Goal: Book appointment/travel/reservation

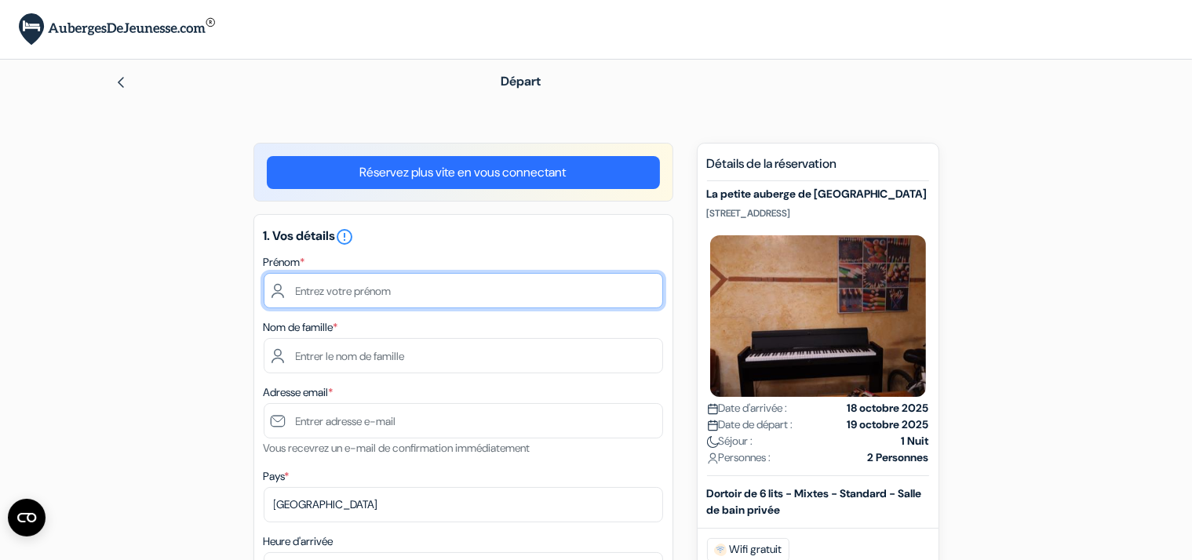
click at [404, 290] on input "text" at bounding box center [463, 290] width 399 height 35
type input "Sâdia"
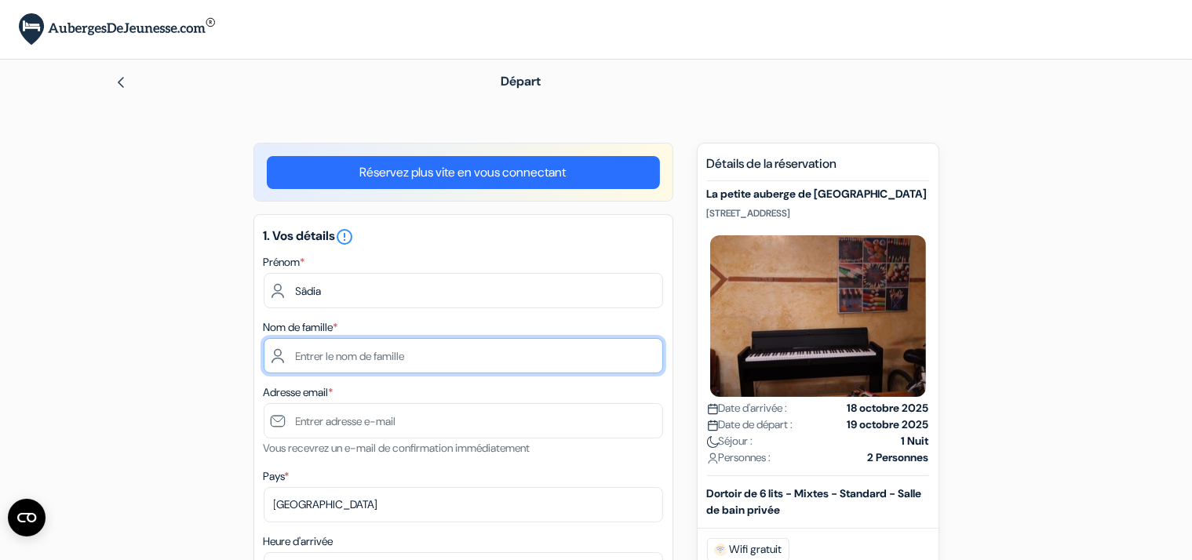
type input "%"
type input "[PERSON_NAME]"
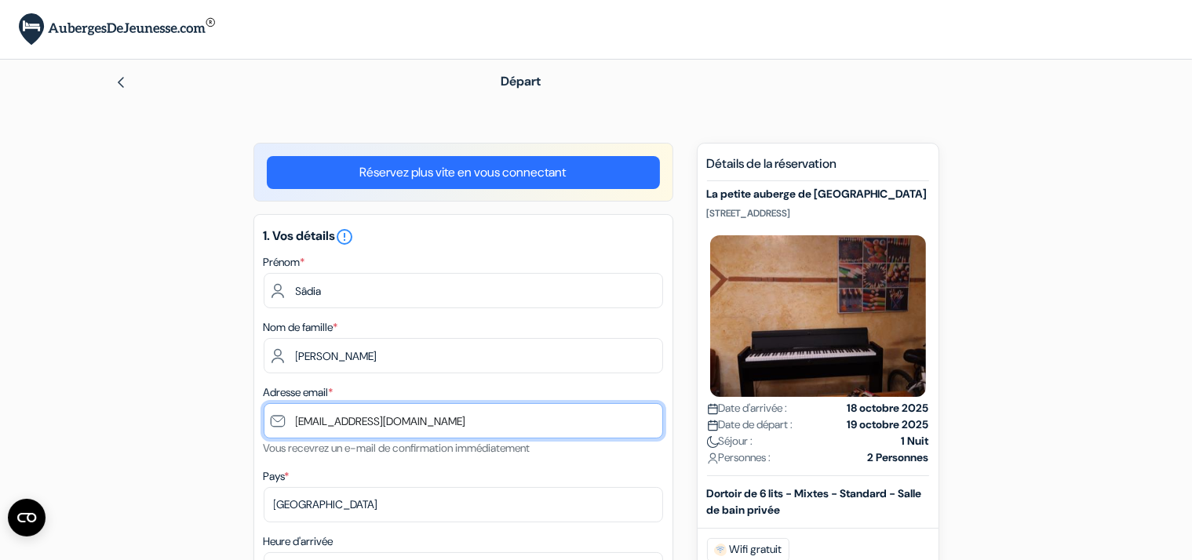
type input "[EMAIL_ADDRESS][DOMAIN_NAME]"
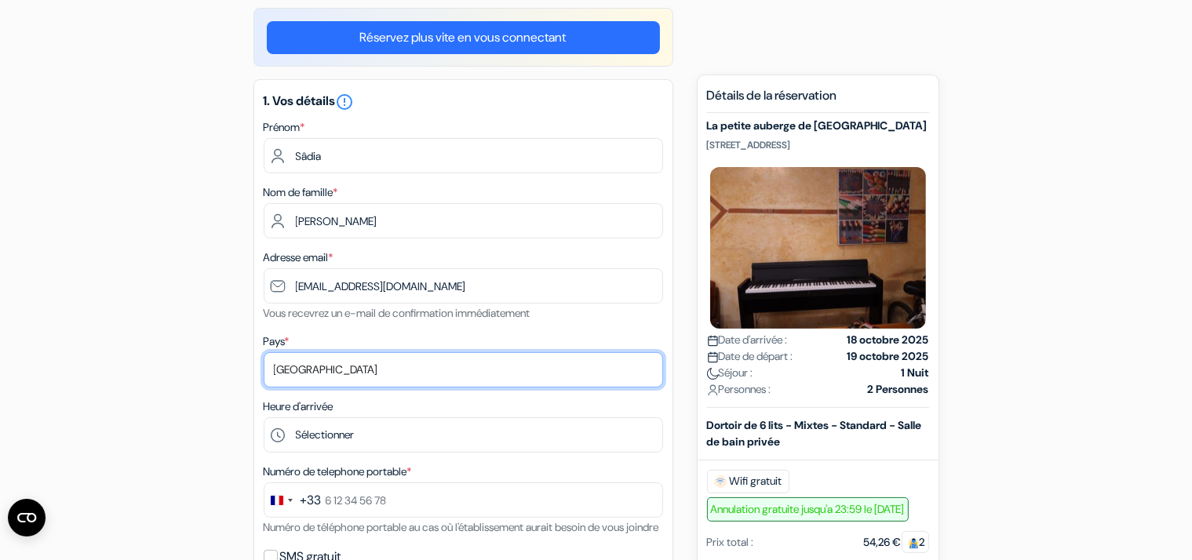
scroll to position [167, 0]
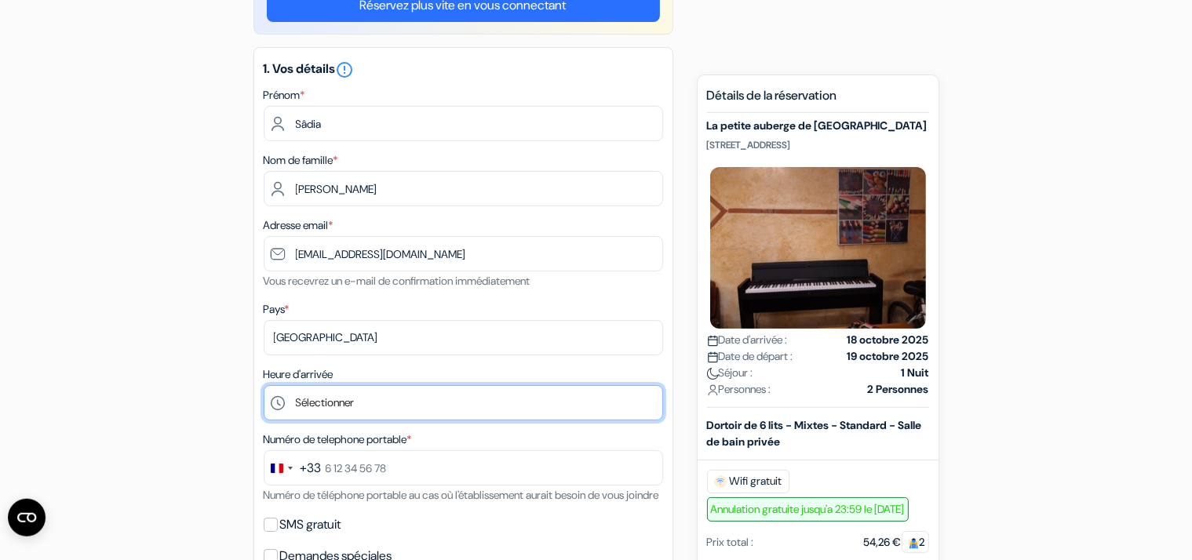
click at [264, 385] on select "Sélectionner 1:00 2:00 3:00 4:00 5:00 6:00 7:00 8:00 9:00 10:00 11:00 12:00 13:…" at bounding box center [463, 402] width 399 height 35
select select "21"
click option "21:00" at bounding box center [0, 0] width 0 height 0
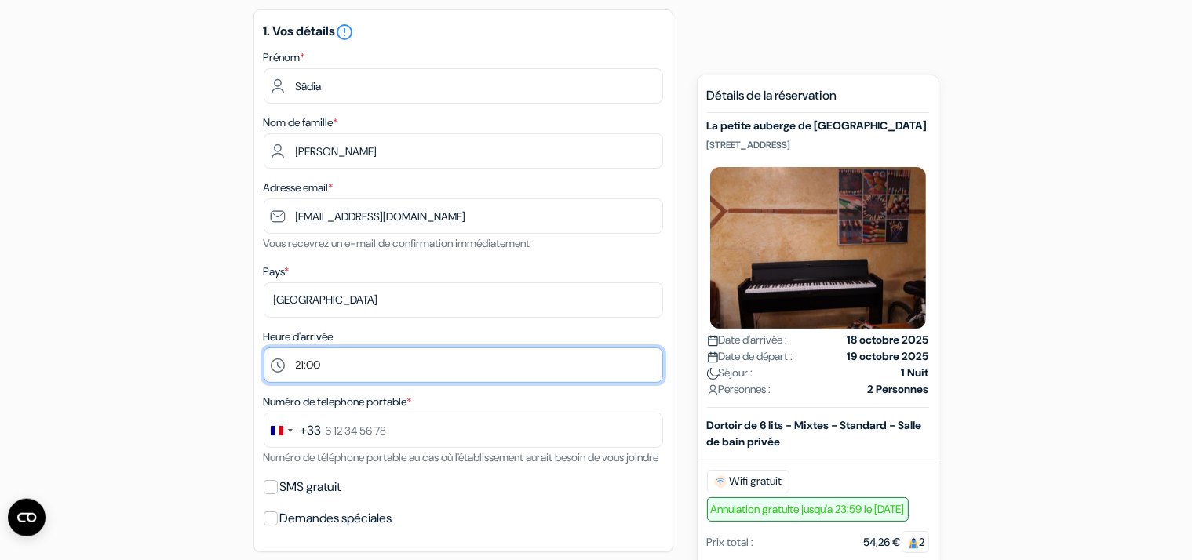
scroll to position [216, 0]
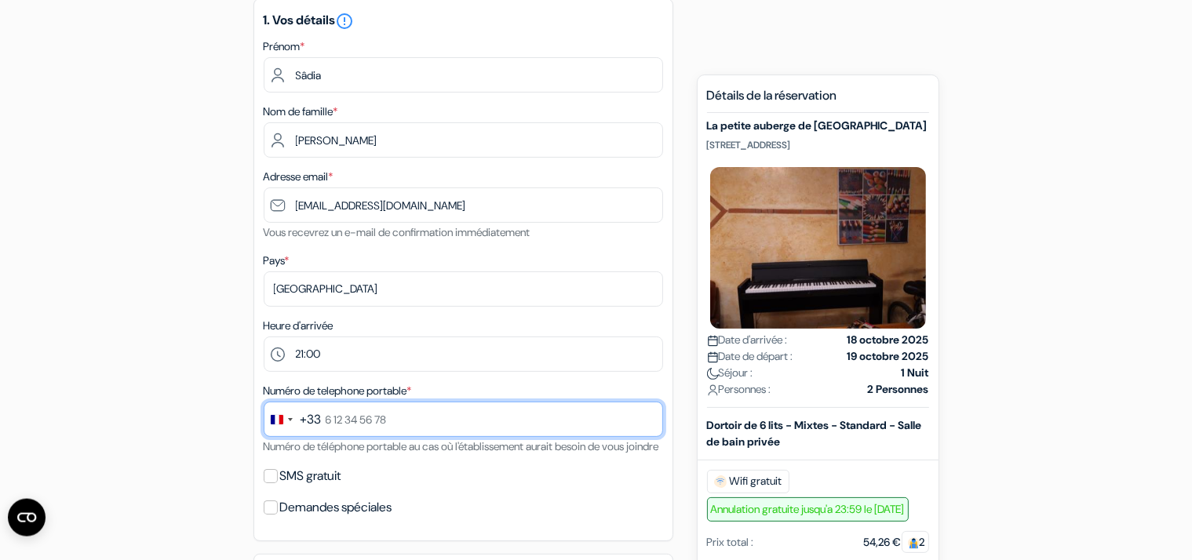
click at [471, 427] on input "text" at bounding box center [463, 419] width 399 height 35
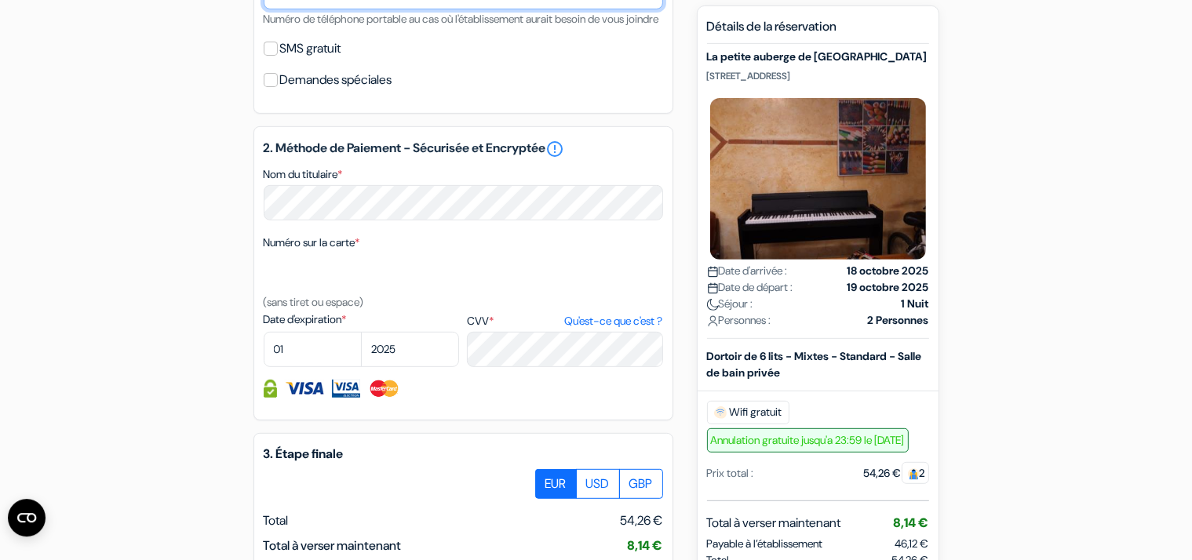
scroll to position [637, 0]
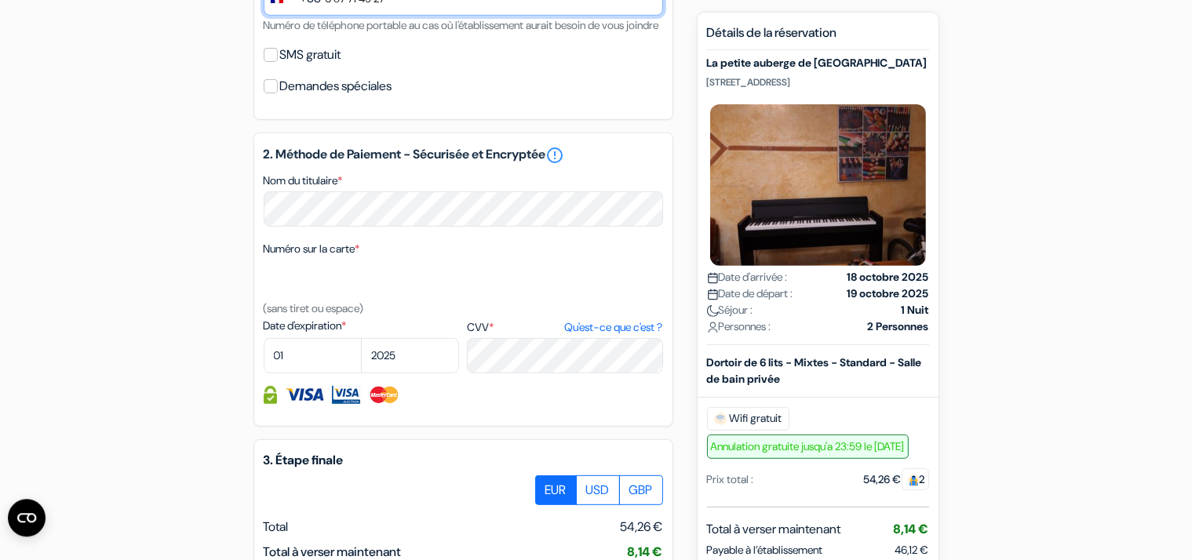
type input "6 87 71 49 27"
select select "01"
select select "2026"
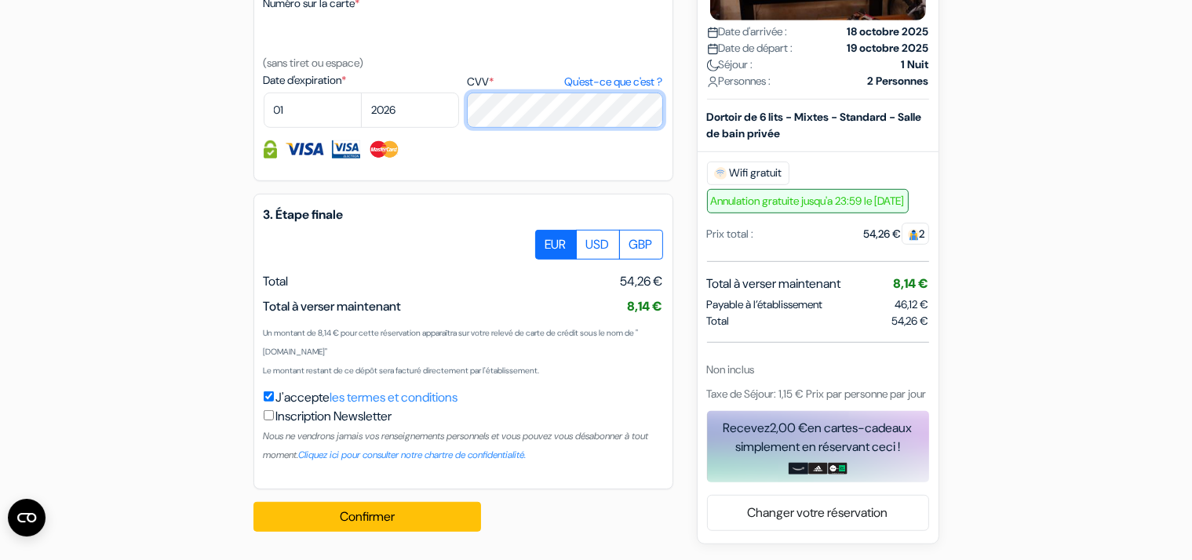
scroll to position [902, 0]
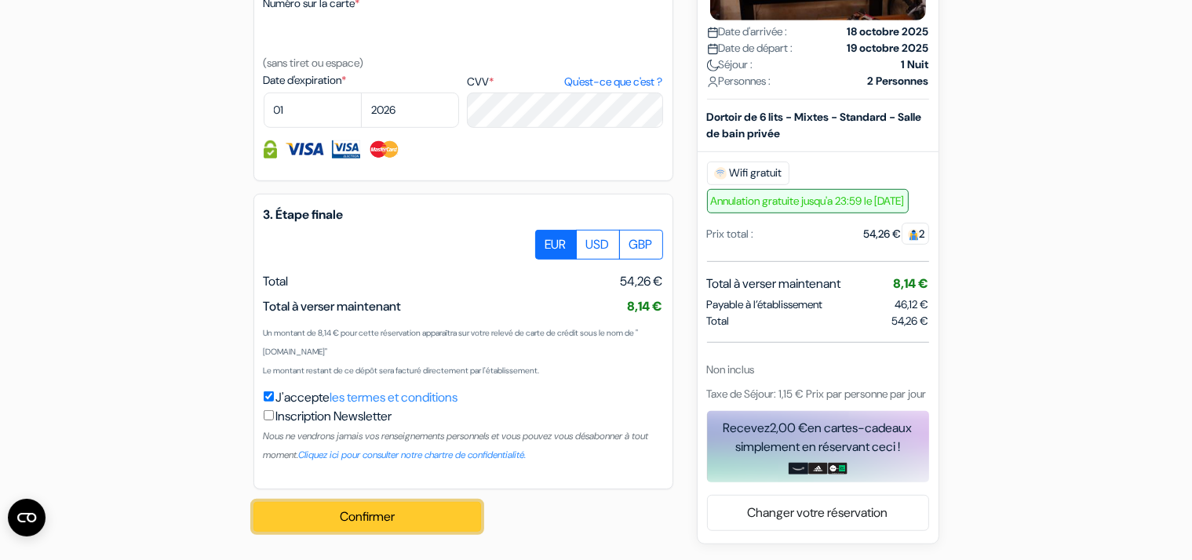
click at [411, 510] on button "Confirmer Loading..." at bounding box center [367, 517] width 228 height 30
